Goal: Task Accomplishment & Management: Manage account settings

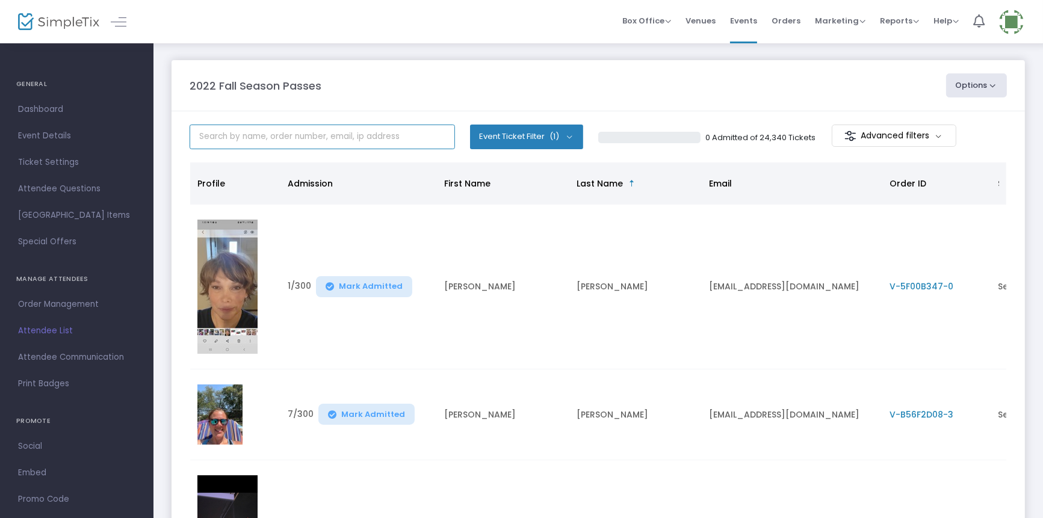
click at [197, 131] on input "text" at bounding box center [322, 137] width 265 height 25
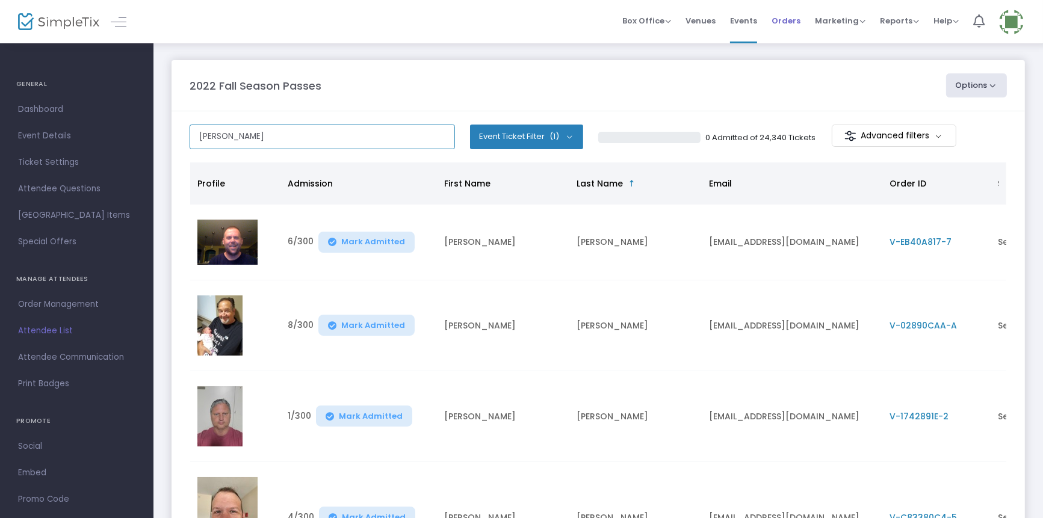
type input "[PERSON_NAME]"
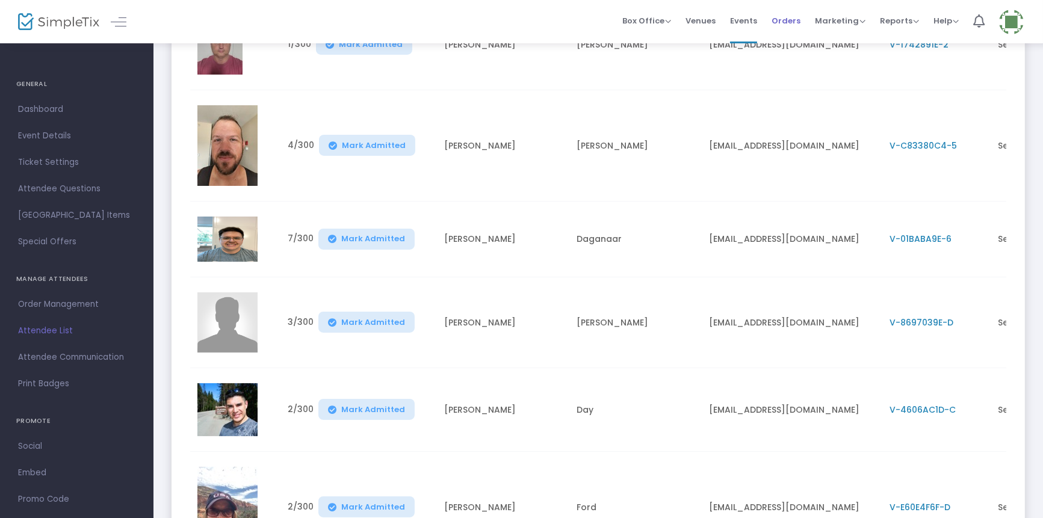
click at [793, 13] on span "Orders" at bounding box center [786, 20] width 29 height 31
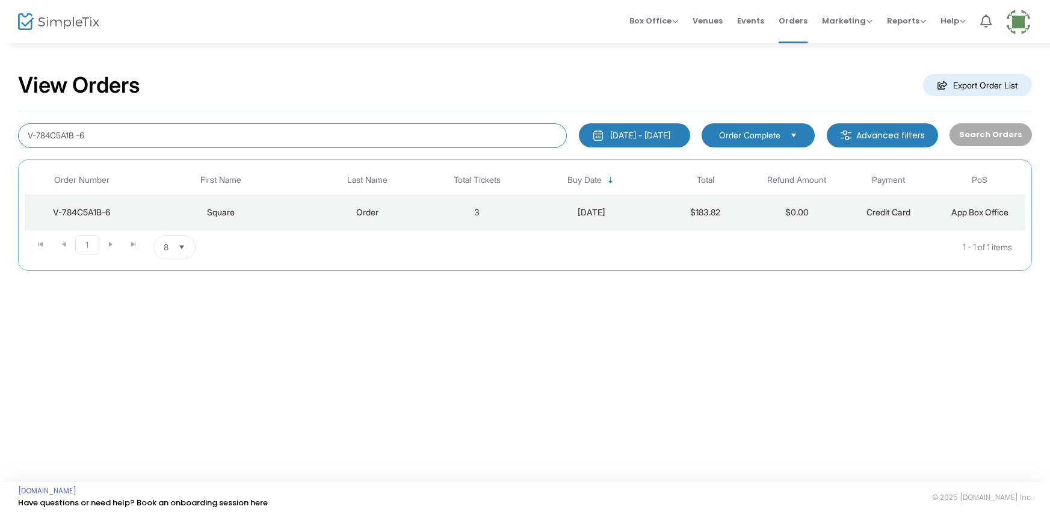
type input "V-78"
drag, startPoint x: 91, startPoint y: 135, endPoint x: 0, endPoint y: 129, distance: 91.1
click at [0, 129] on div "View Orders Export Order List [DATE] - [DATE] Last 30 Days [DATE] [DATE] This w…" at bounding box center [525, 177] width 1050 height 271
click at [383, 138] on input at bounding box center [292, 135] width 549 height 25
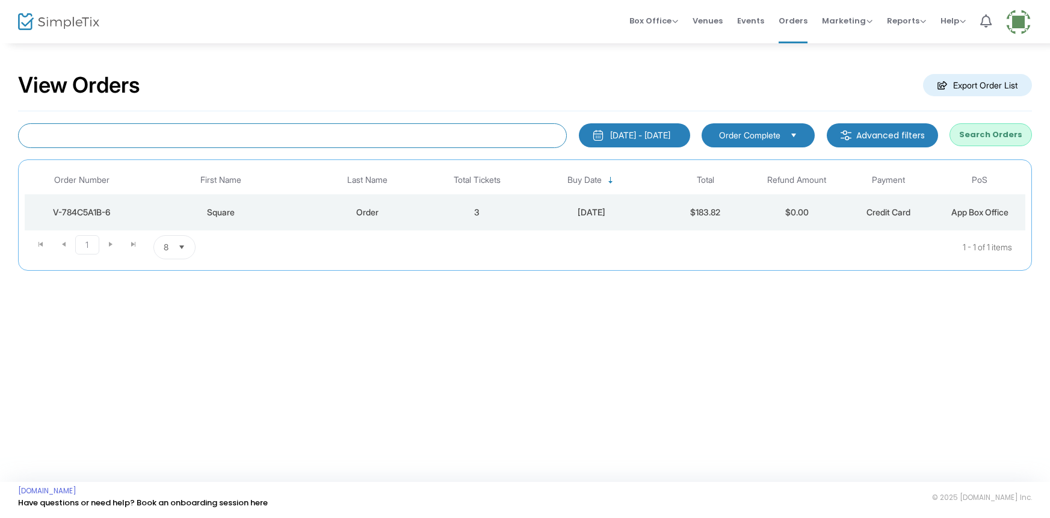
click at [383, 140] on input at bounding box center [292, 135] width 549 height 25
click at [34, 134] on input at bounding box center [292, 135] width 549 height 25
type input "[PERSON_NAME]"
click at [987, 134] on button "Search Orders" at bounding box center [991, 134] width 82 height 23
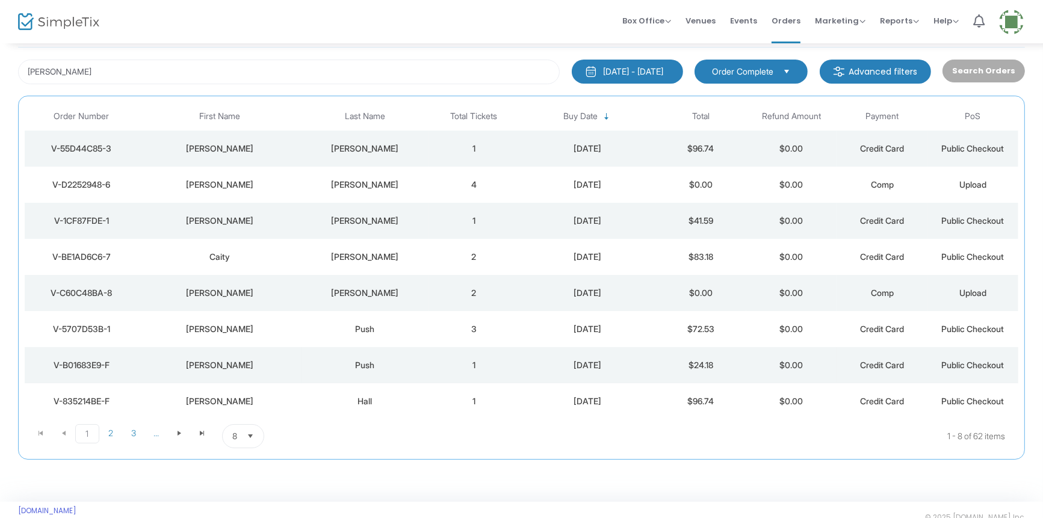
scroll to position [83, 0]
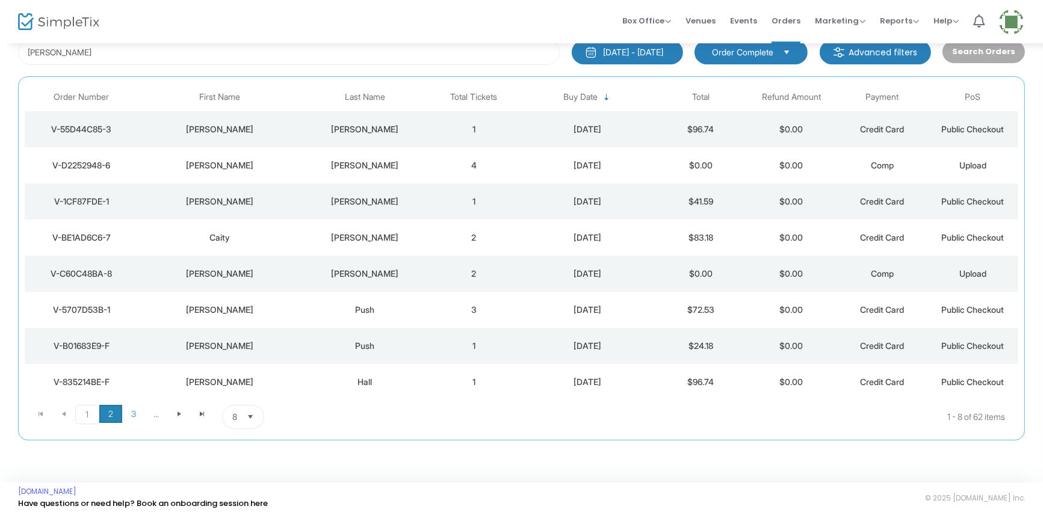
click at [107, 414] on span "2" at bounding box center [110, 414] width 23 height 18
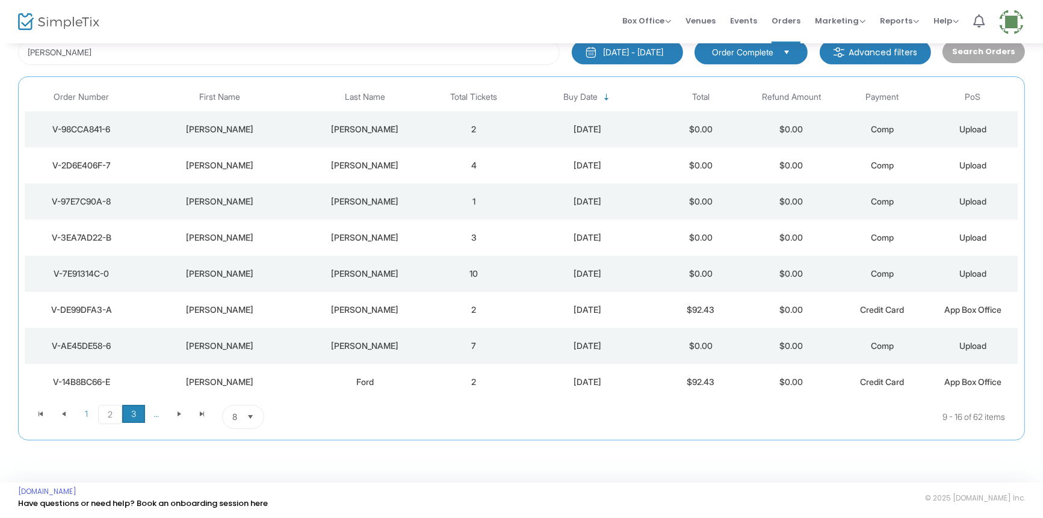
click at [128, 407] on span "3" at bounding box center [133, 414] width 23 height 18
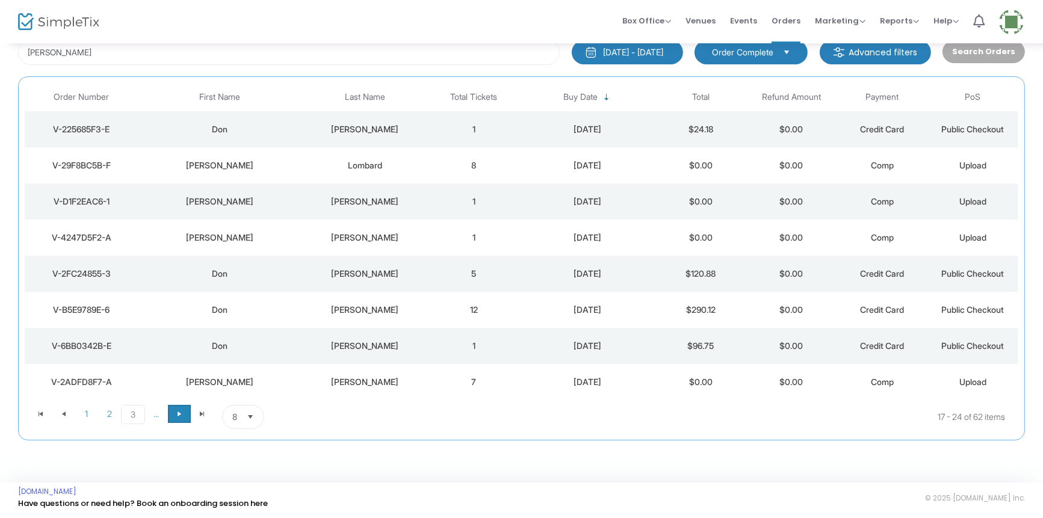
click at [179, 416] on span "Go to the next page" at bounding box center [180, 414] width 10 height 10
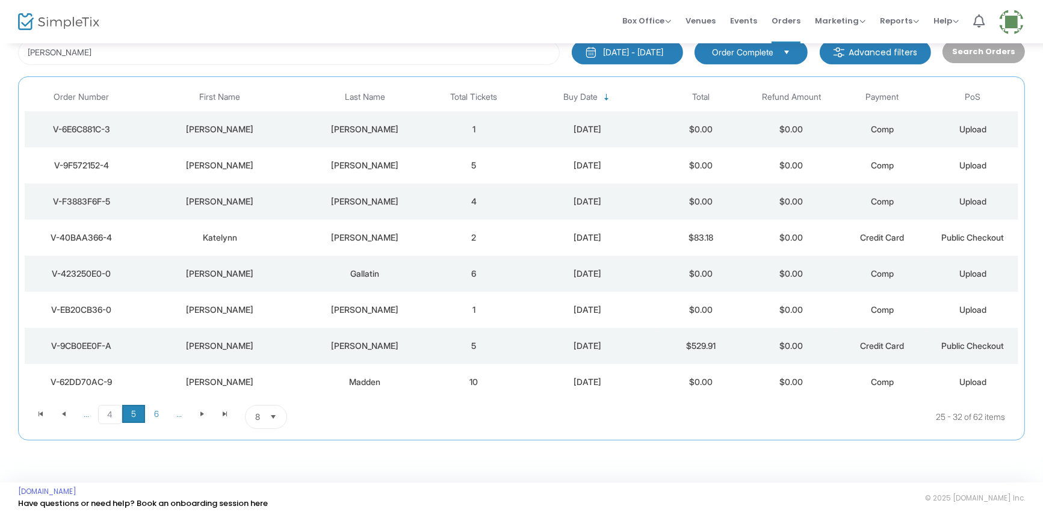
click at [129, 419] on span "5" at bounding box center [133, 414] width 23 height 18
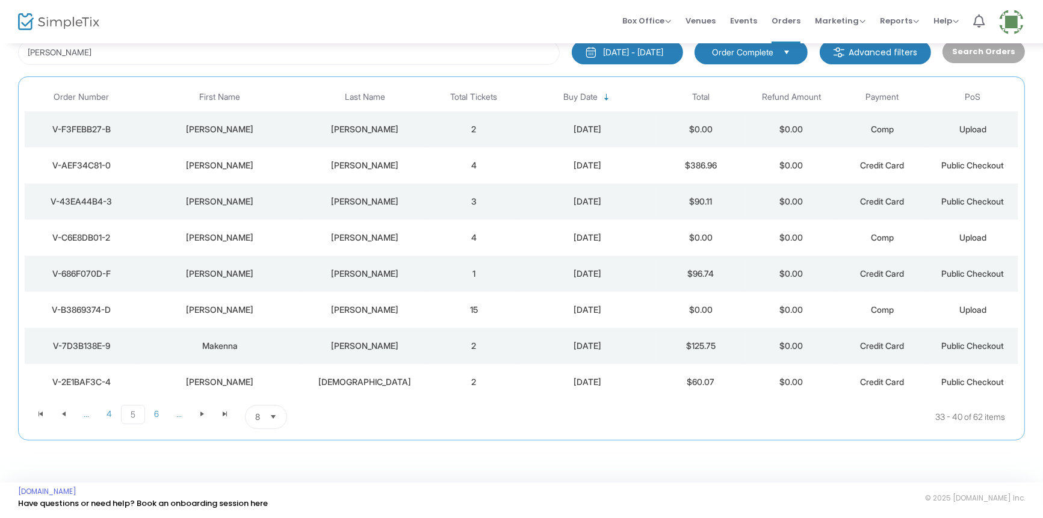
click at [277, 326] on td "[PERSON_NAME]" at bounding box center [219, 310] width 163 height 36
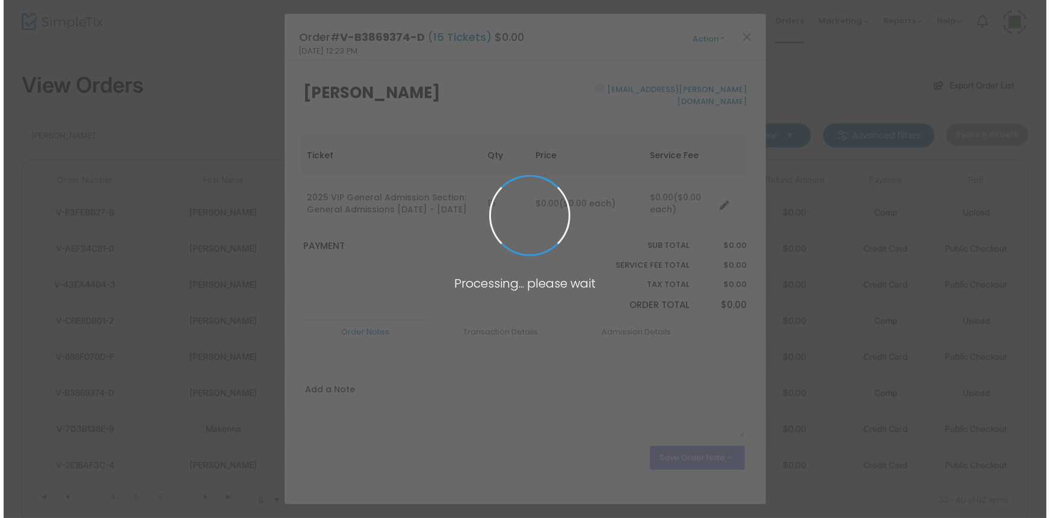
scroll to position [0, 0]
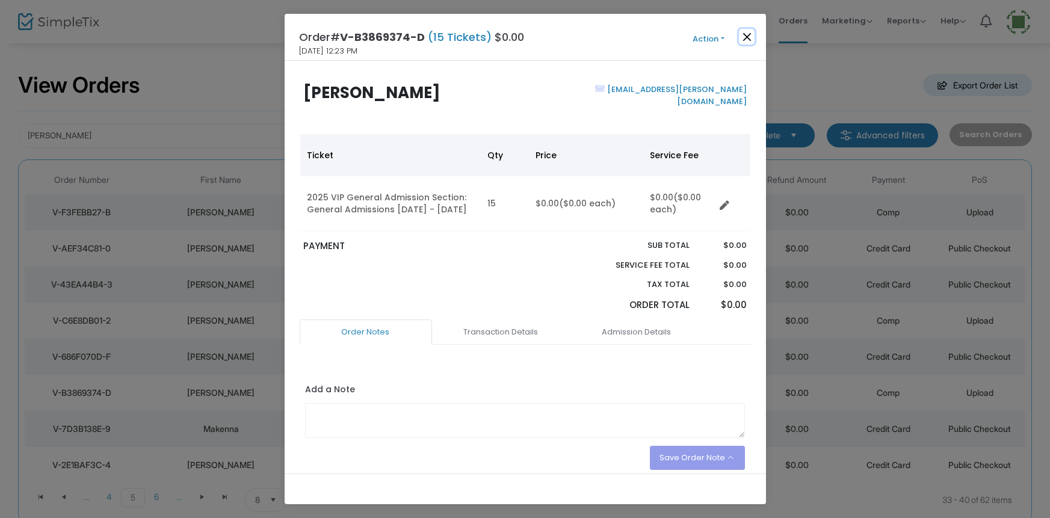
click at [743, 36] on button "Close" at bounding box center [747, 37] width 16 height 16
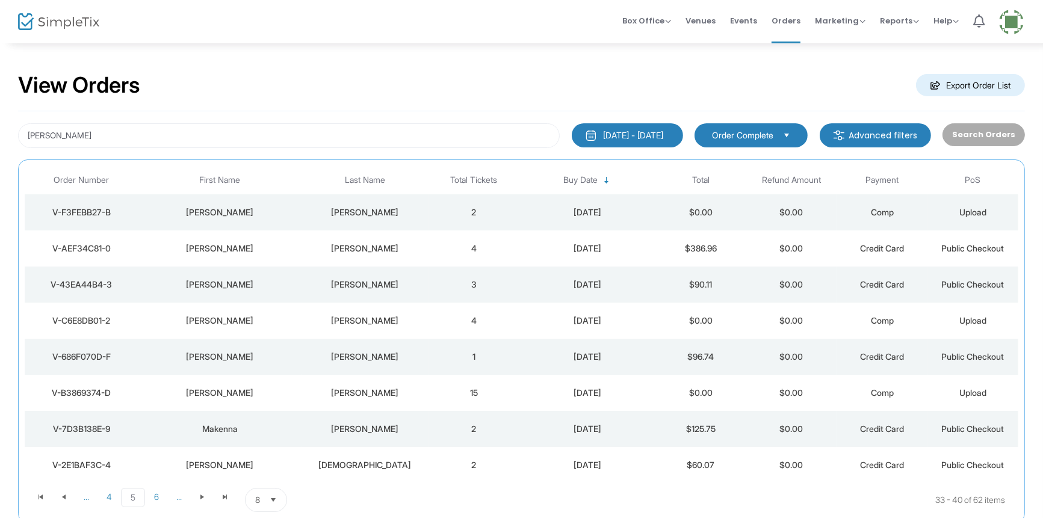
click at [308, 389] on div "[PERSON_NAME]" at bounding box center [365, 393] width 121 height 12
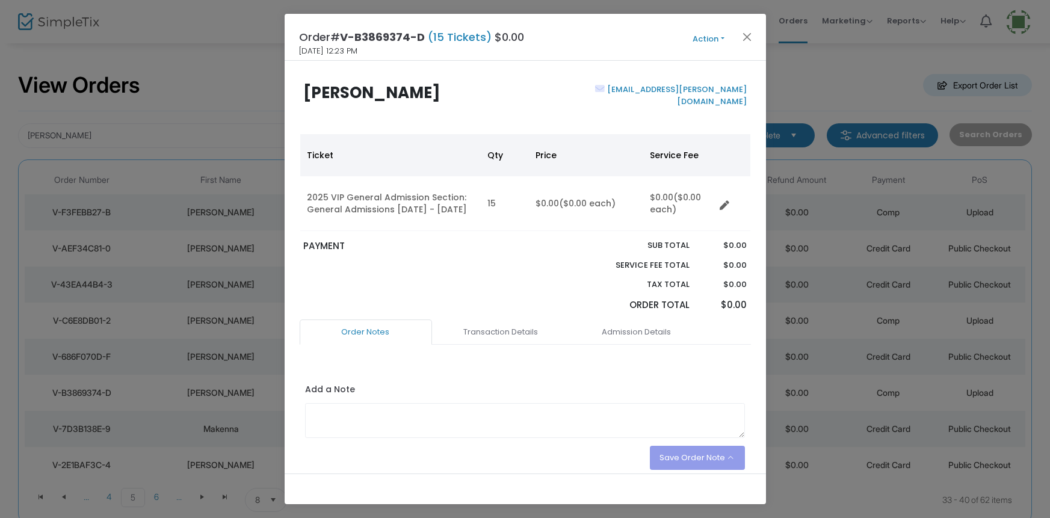
click at [699, 37] on button "Action" at bounding box center [709, 38] width 72 height 13
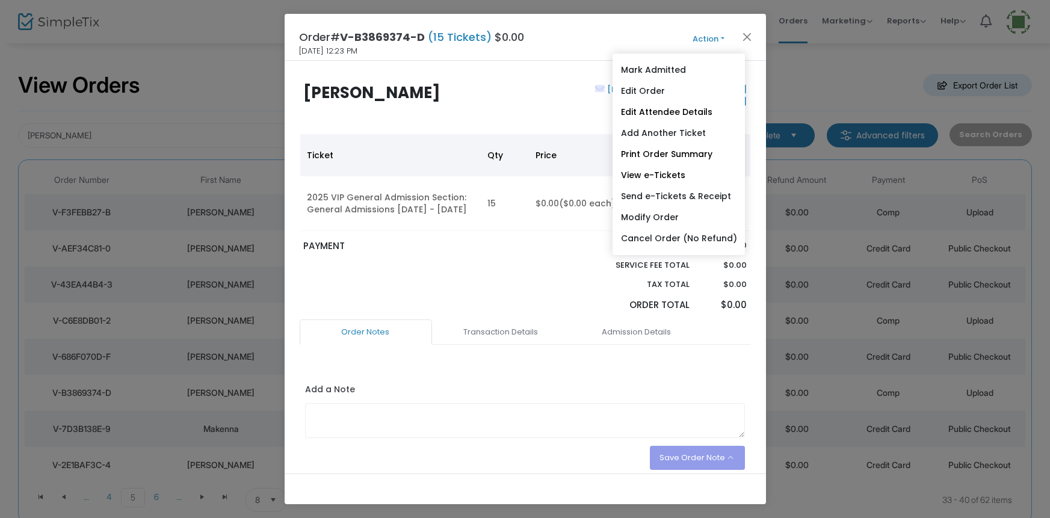
click at [592, 55] on div "Order# V-B3869374-D (15 Tickets) $0.00 [DATE] 12:23 PM Action Mark Admitted Edi…" at bounding box center [525, 37] width 481 height 47
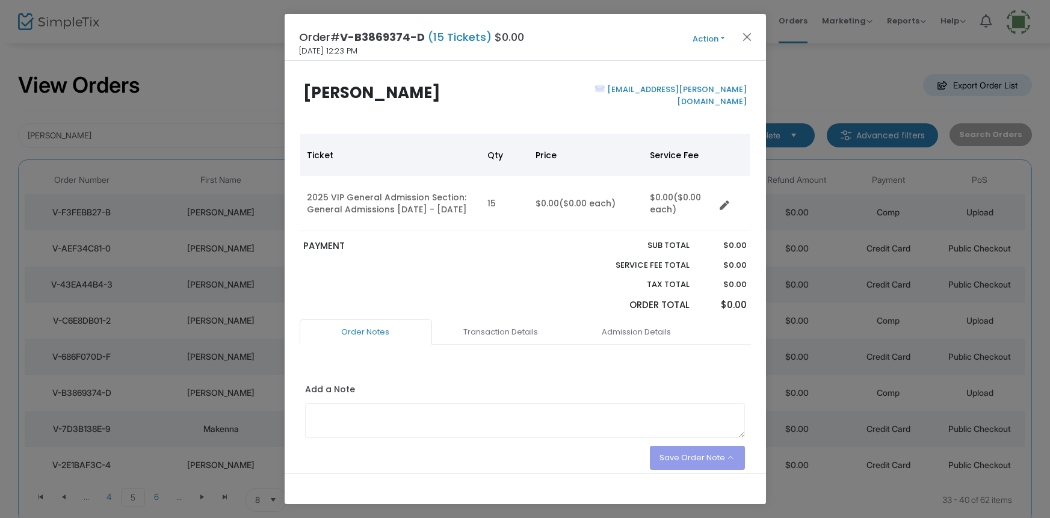
click at [686, 90] on link "[EMAIL_ADDRESS][PERSON_NAME][DOMAIN_NAME]" at bounding box center [676, 95] width 142 height 23
click at [699, 39] on button "Action" at bounding box center [709, 38] width 72 height 13
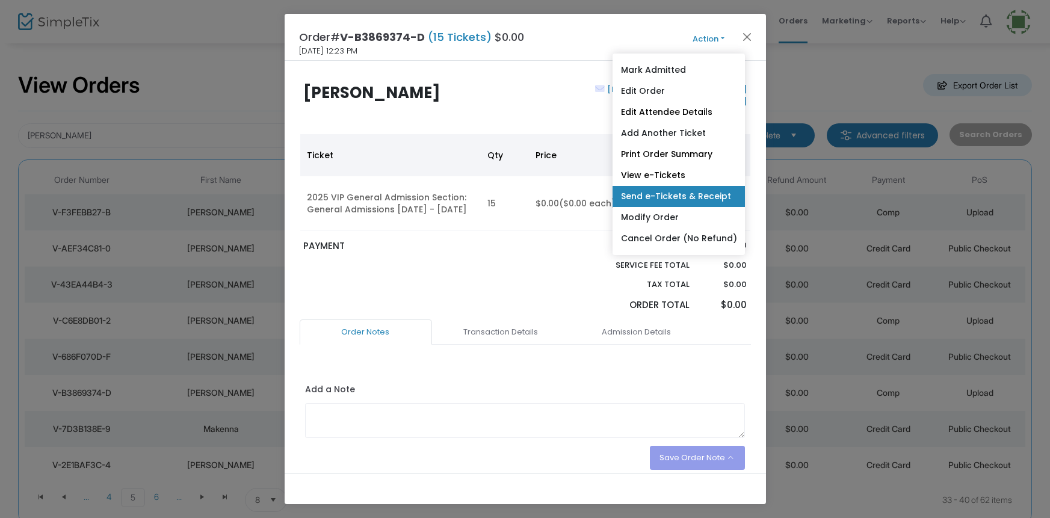
click at [635, 196] on link "Send e-Tickets & Receipt" at bounding box center [678, 196] width 132 height 21
type input "[EMAIL_ADDRESS][PERSON_NAME][DOMAIN_NAME]"
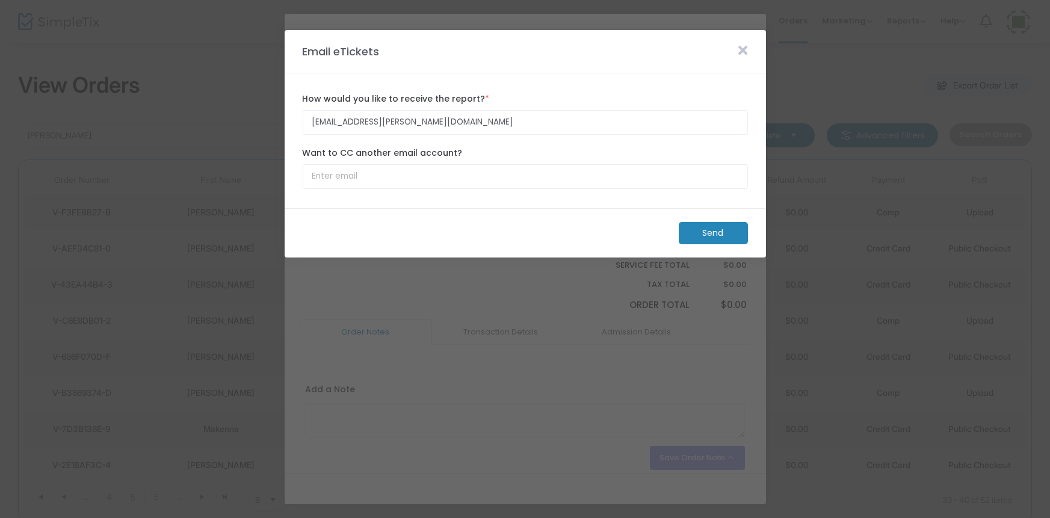
click at [710, 232] on m-button "Send" at bounding box center [713, 233] width 69 height 22
